Goal: Find specific page/section: Find specific page/section

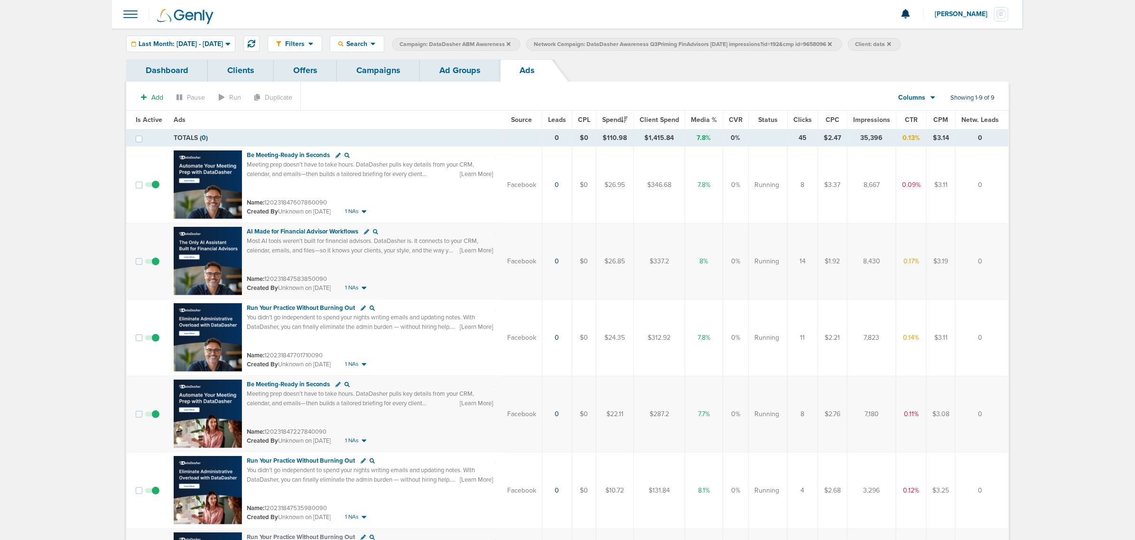
click at [394, 70] on link "Campaigns" at bounding box center [378, 70] width 83 height 22
click at [376, 70] on link "Campaigns" at bounding box center [378, 70] width 83 height 22
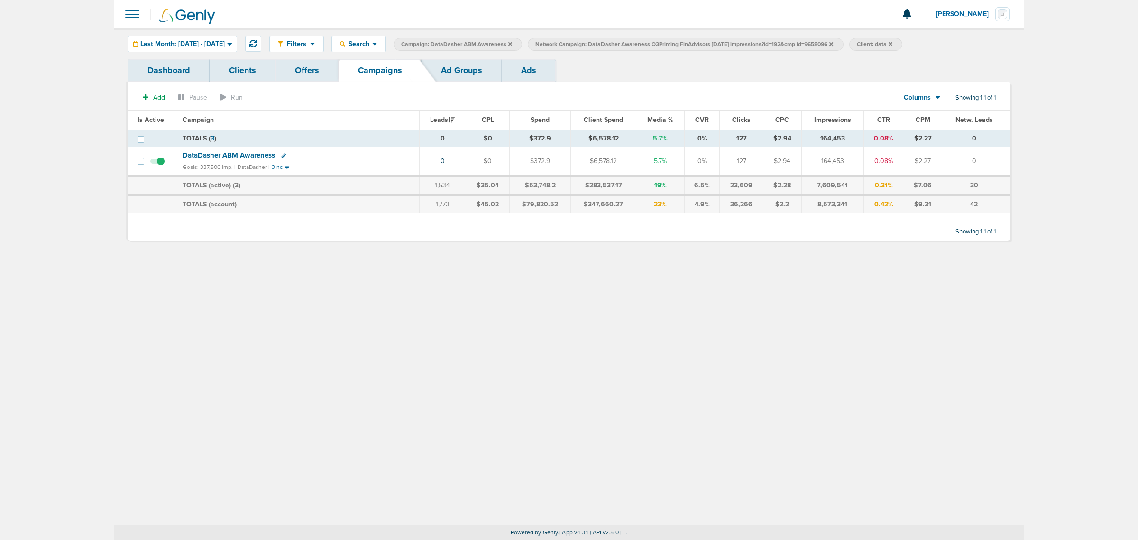
click at [843, 46] on label "Network Campaign: DataDasher Awareness Q3Priming FinAdvisors [DATE] impressions…" at bounding box center [685, 44] width 315 height 13
click at [833, 44] on icon at bounding box center [832, 44] width 4 height 4
click at [512, 45] on icon at bounding box center [510, 44] width 4 height 6
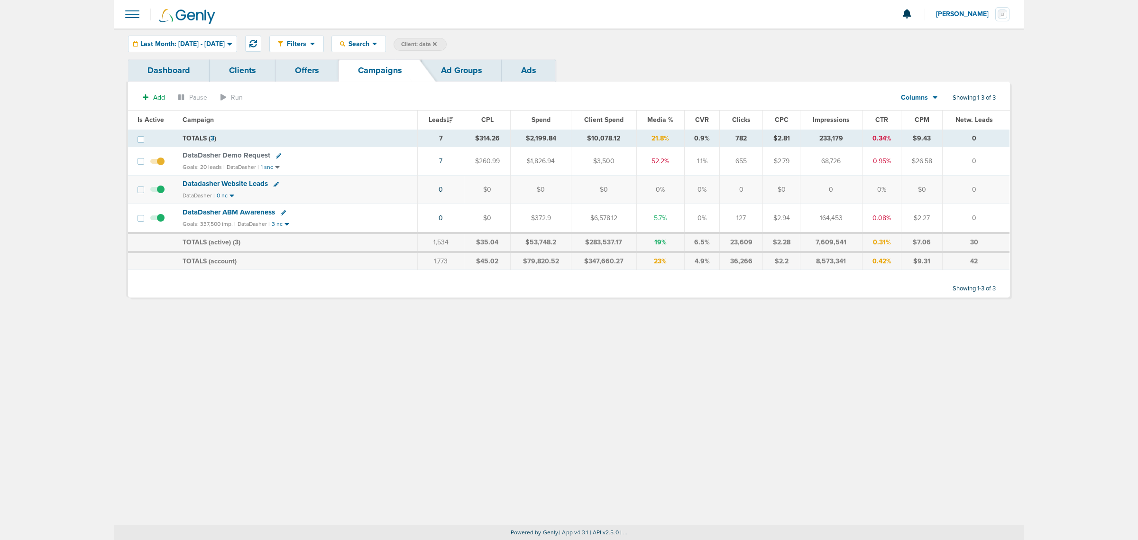
click at [314, 74] on link "Offers" at bounding box center [307, 70] width 63 height 22
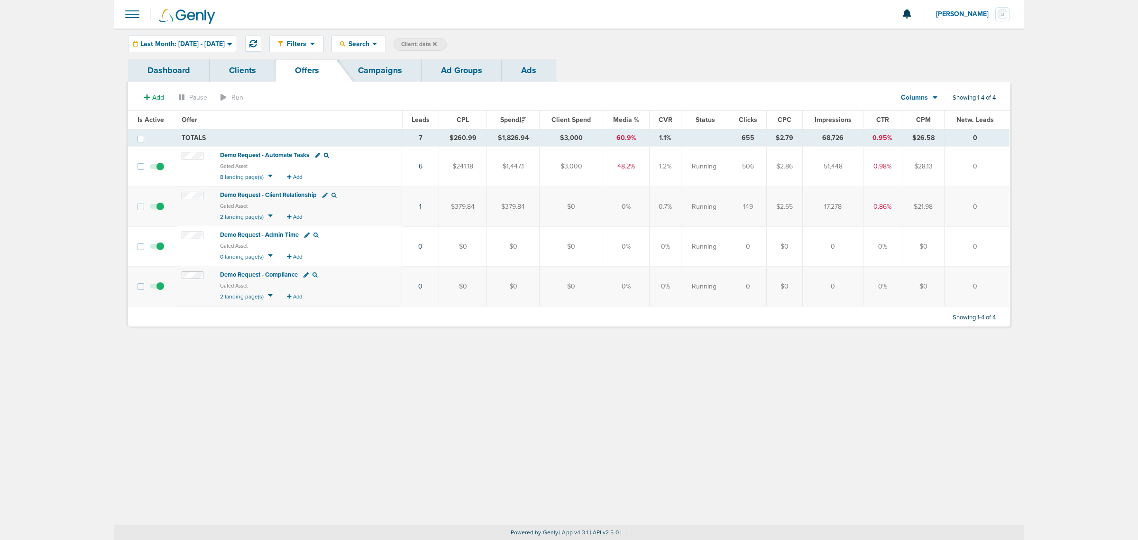
click at [277, 232] on span "Demo Request - Admin Time" at bounding box center [259, 235] width 79 height 8
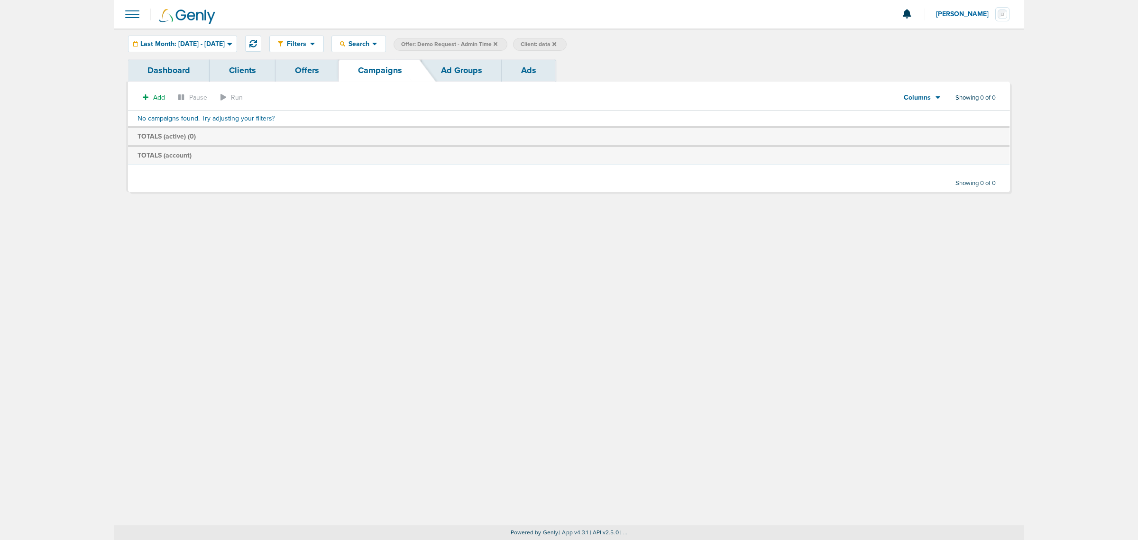
click at [314, 72] on link "Offers" at bounding box center [307, 70] width 63 height 22
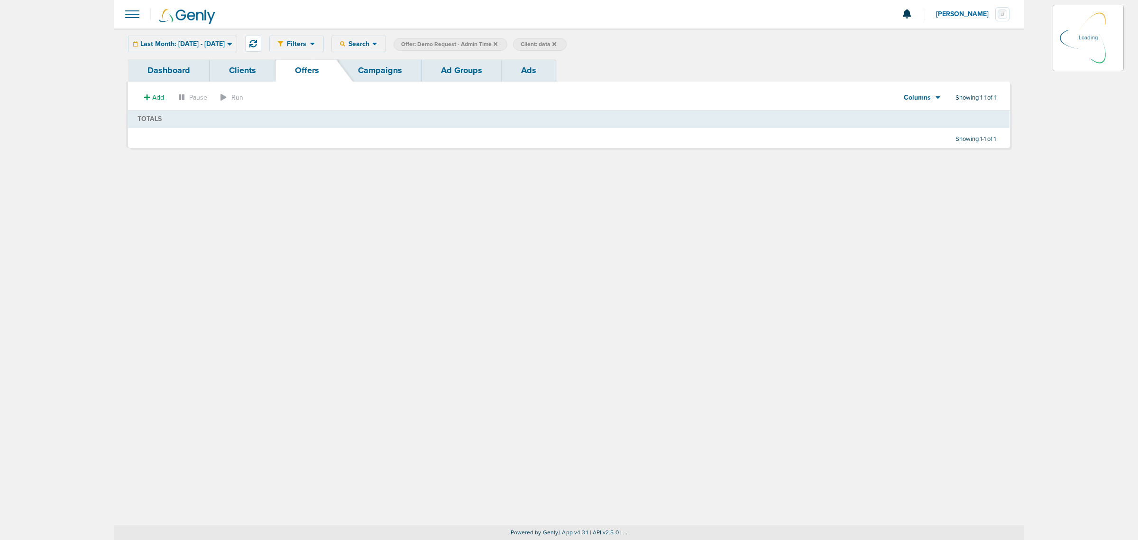
click at [498, 43] on icon at bounding box center [496, 44] width 4 height 6
click at [498, 43] on icon at bounding box center [496, 44] width 4 height 4
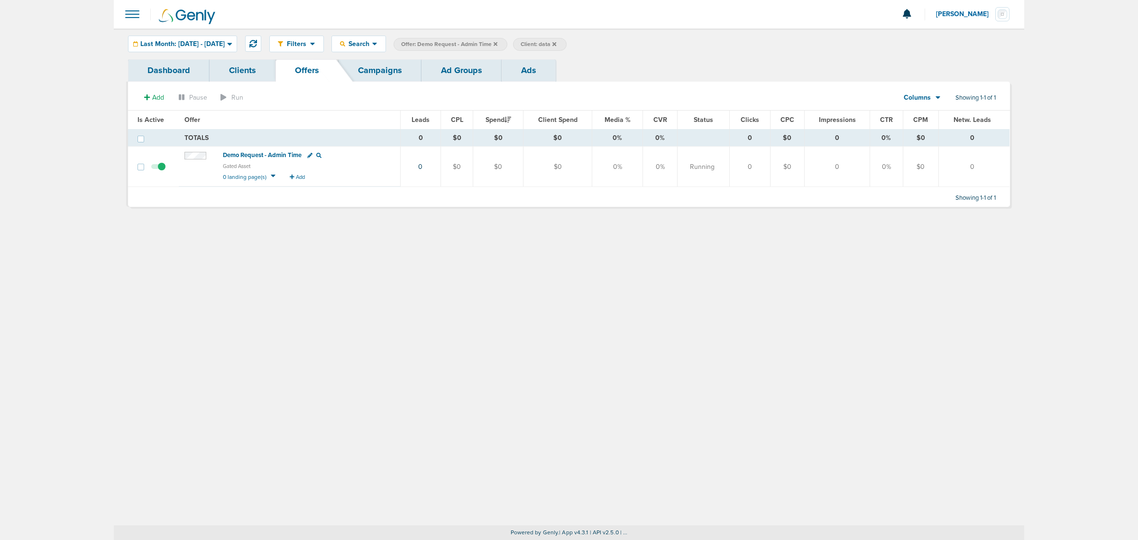
click at [498, 43] on icon at bounding box center [496, 44] width 4 height 4
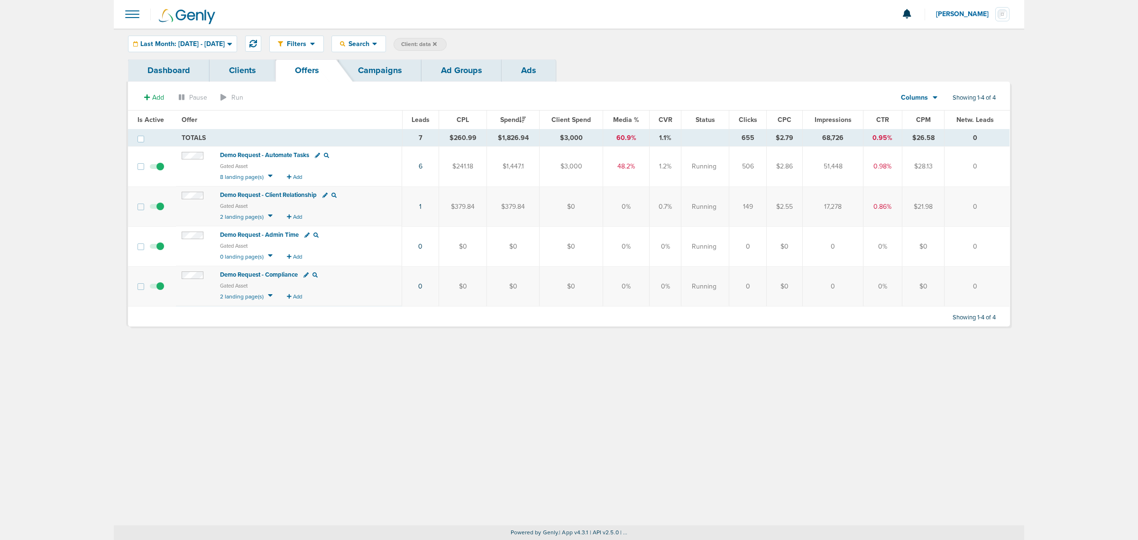
click at [256, 195] on span "Demo Request - Client Relationship" at bounding box center [268, 195] width 97 height 8
